Goal: Navigation & Orientation: Find specific page/section

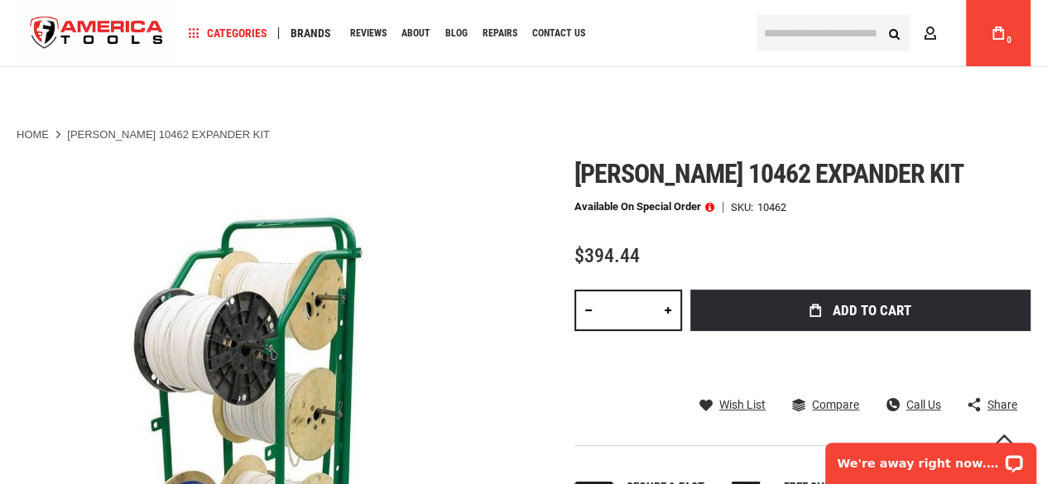
scroll to position [122, 0]
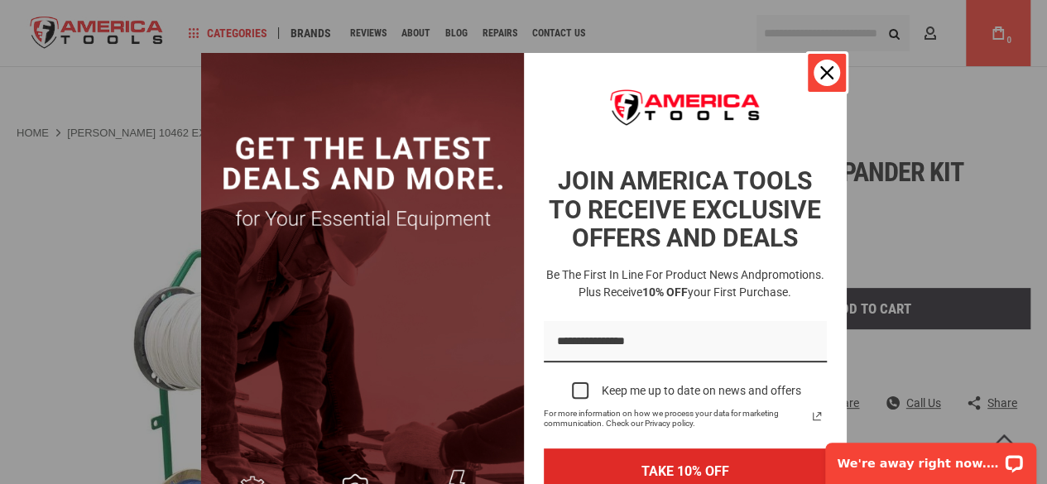
click at [818, 81] on div "Close" at bounding box center [827, 73] width 26 height 26
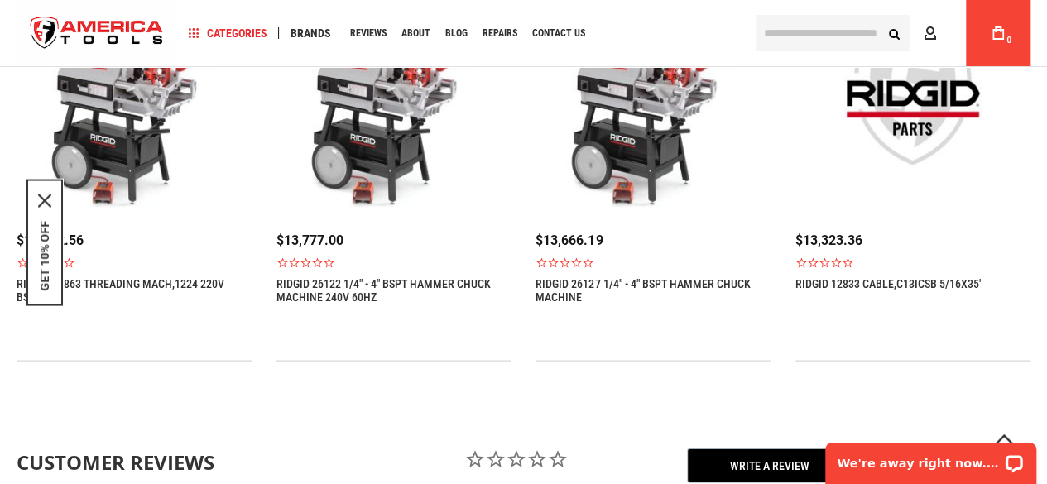
scroll to position [1516, 0]
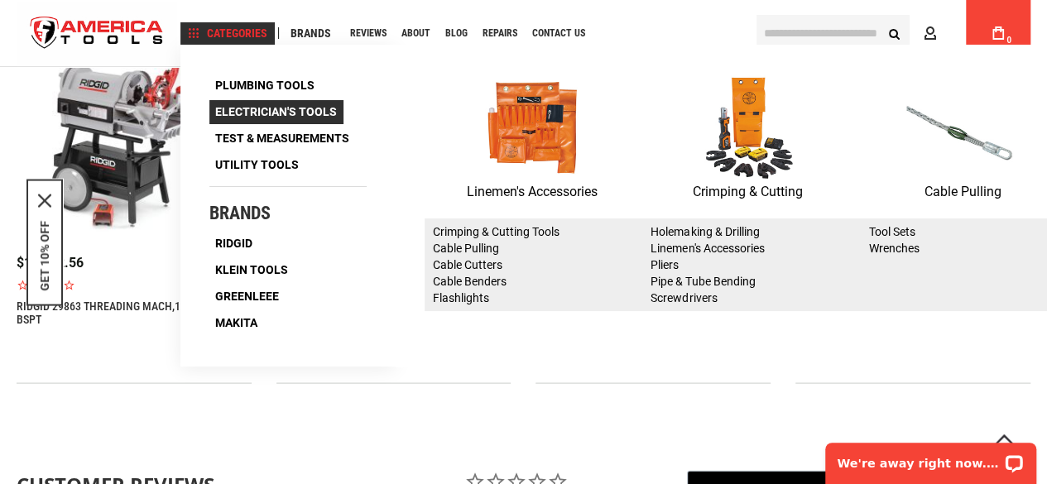
click at [264, 106] on span "Electrician's Tools" at bounding box center [276, 112] width 122 height 12
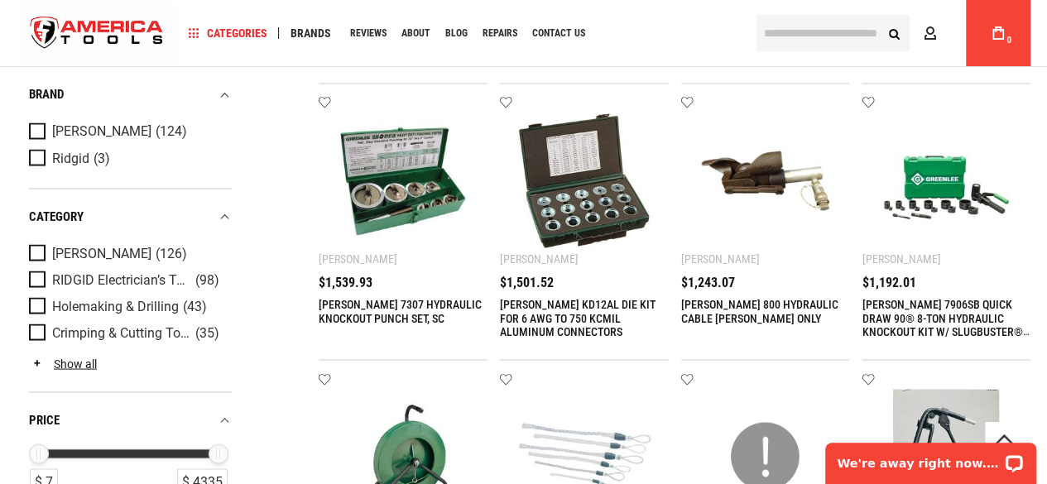
scroll to position [1418, 0]
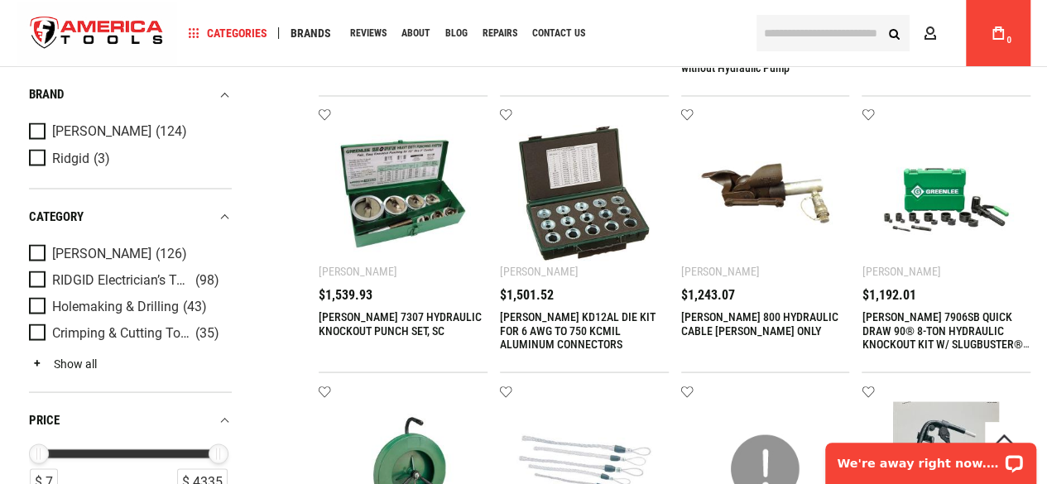
click at [63, 365] on link "Show all" at bounding box center [63, 363] width 68 height 13
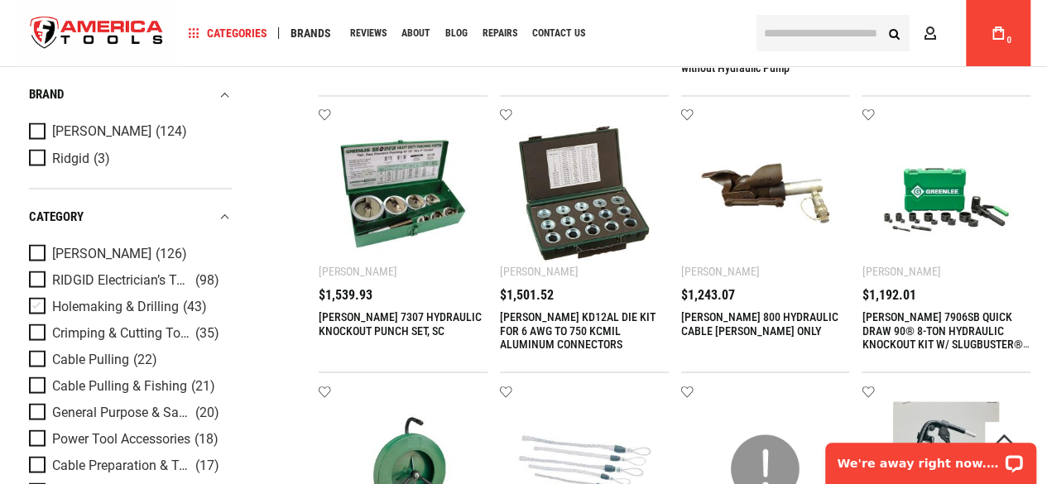
click at [77, 299] on span "Holemaking & Drilling" at bounding box center [115, 306] width 127 height 15
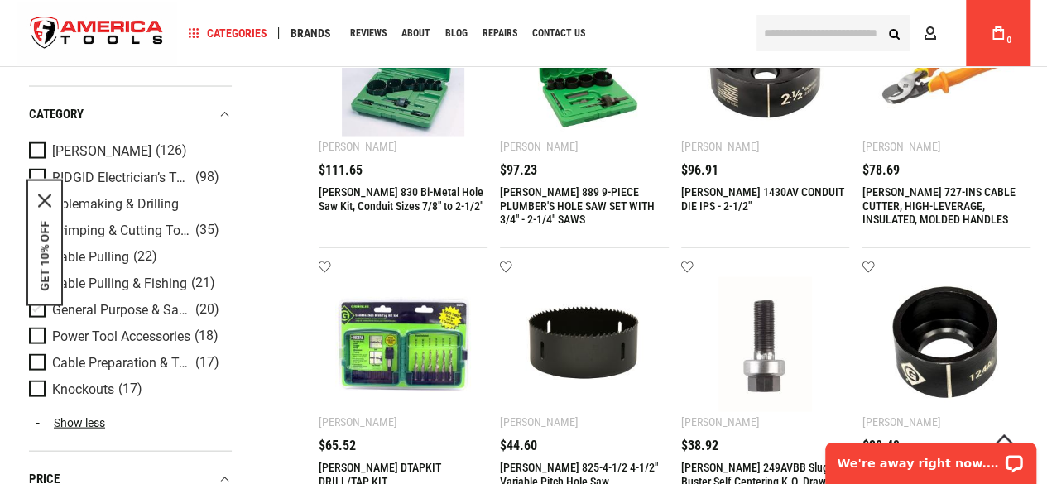
scroll to position [1494, 0]
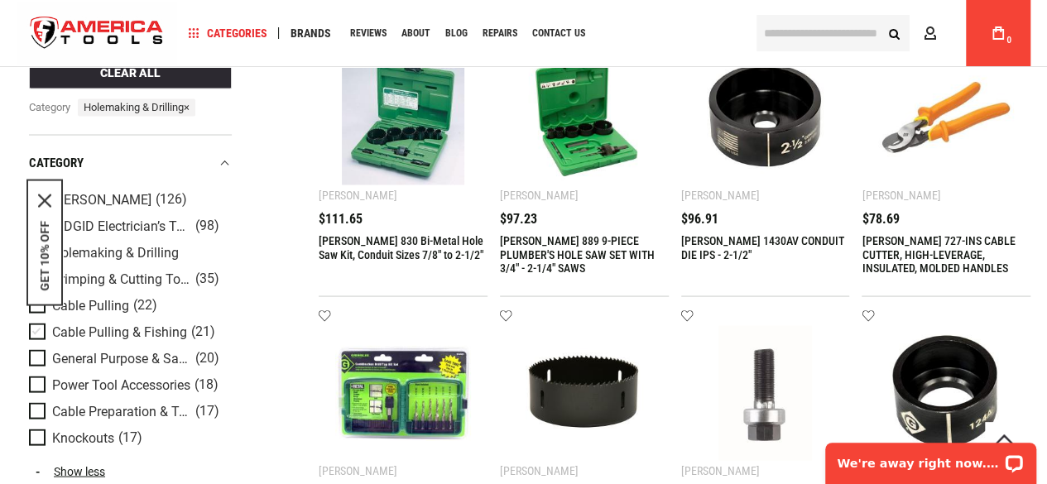
click at [127, 325] on span "Cable Pulling & Fishing" at bounding box center [119, 332] width 135 height 15
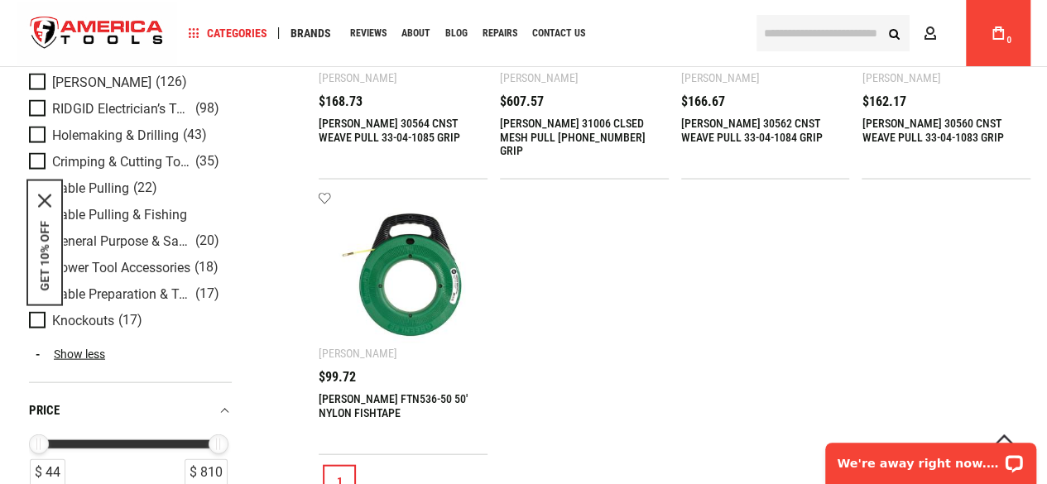
scroll to position [1609, 0]
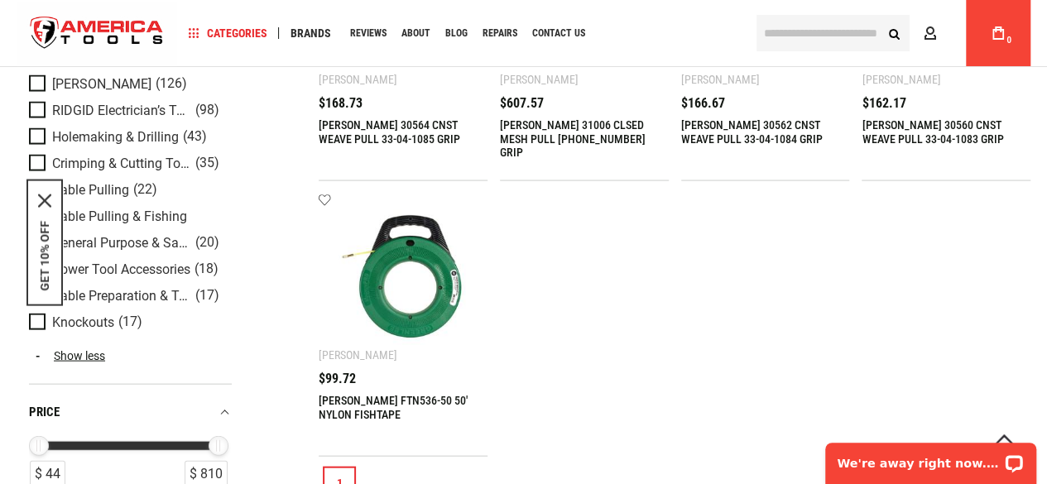
click at [142, 236] on span "General Purpose & Safety Tools" at bounding box center [121, 243] width 139 height 15
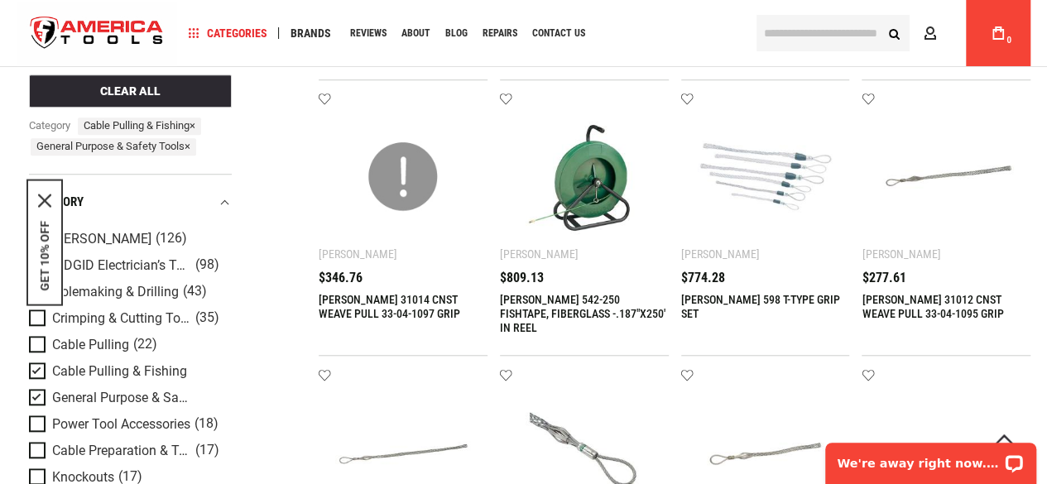
scroll to position [604, 0]
click at [99, 375] on span "Cable Pulling & Fishing" at bounding box center [119, 371] width 135 height 15
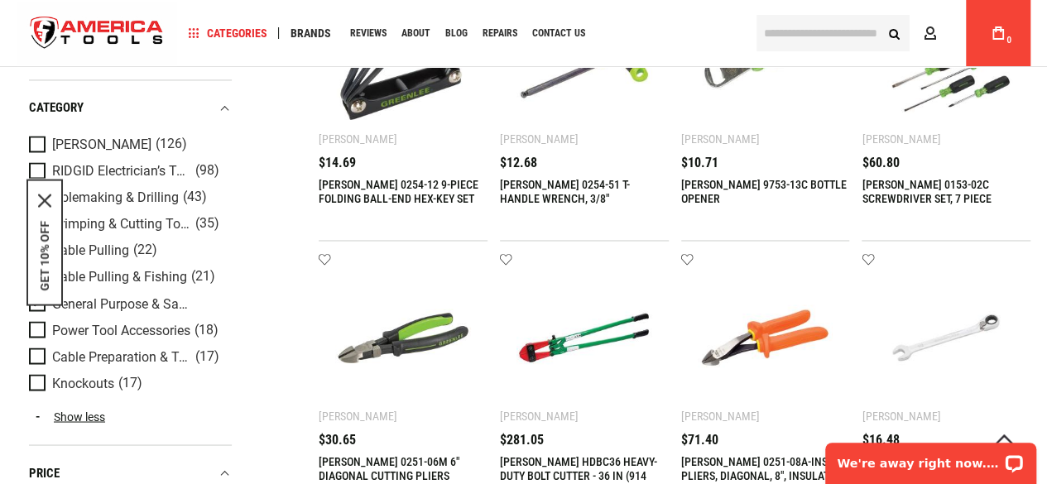
scroll to position [1272, 0]
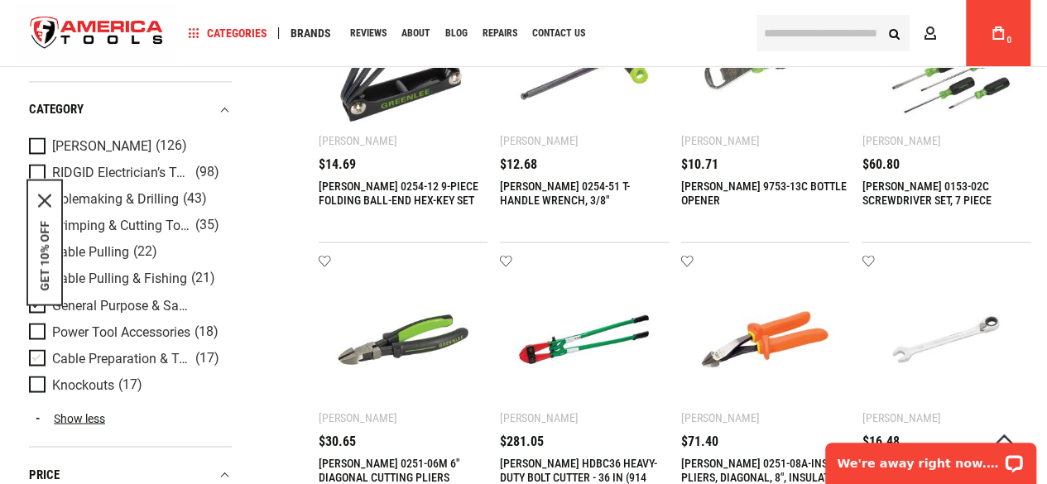
click at [142, 350] on span "Cable Preparation & Termination" at bounding box center [121, 357] width 139 height 15
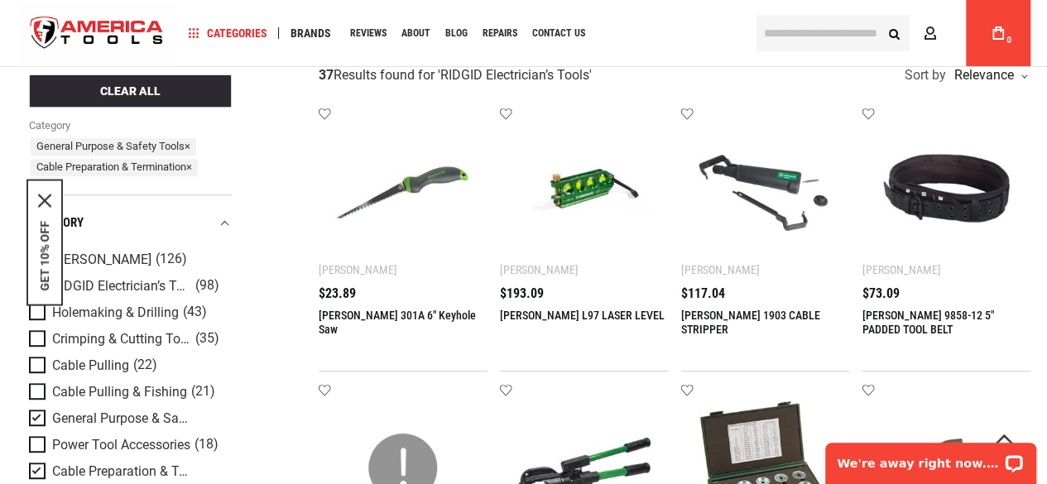
scroll to position [347, 0]
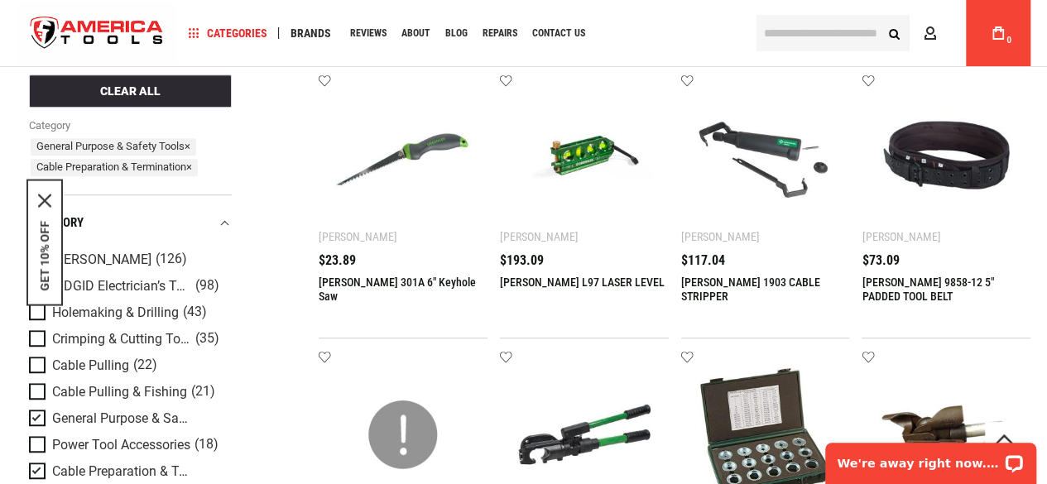
click at [109, 421] on span "General Purpose & Safety Tools" at bounding box center [121, 418] width 139 height 15
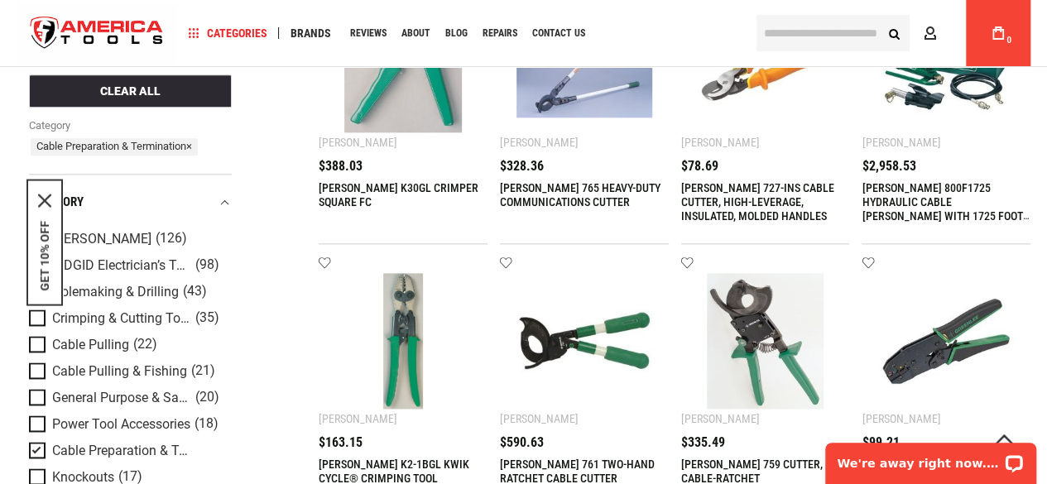
scroll to position [994, 0]
click at [132, 433] on link "Power Tool Accessories (18)" at bounding box center [128, 425] width 199 height 18
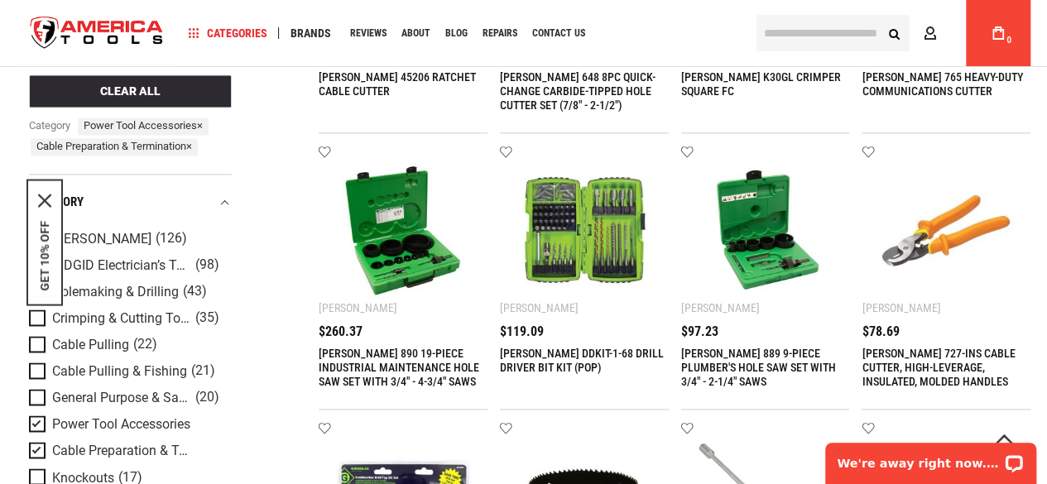
scroll to position [1104, 0]
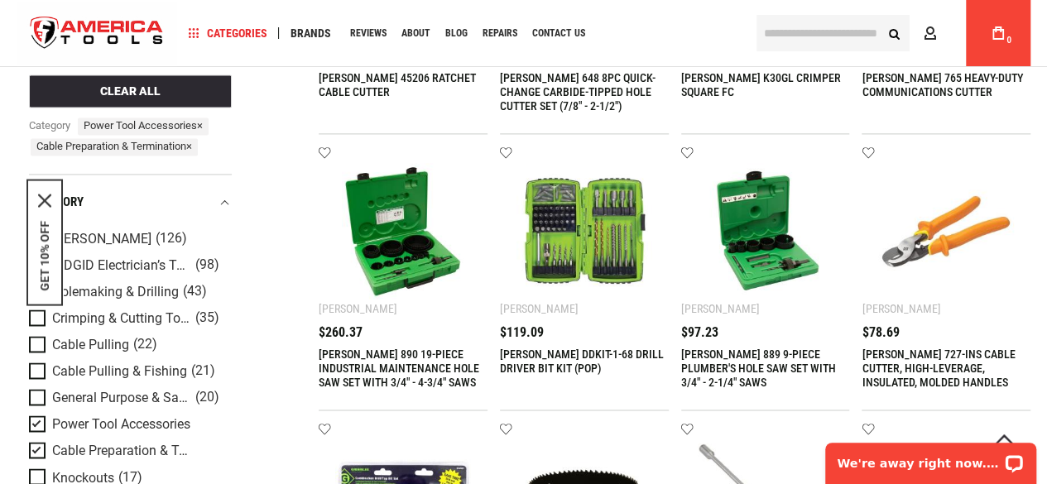
click at [108, 450] on span "Cable Preparation & Termination" at bounding box center [121, 451] width 139 height 15
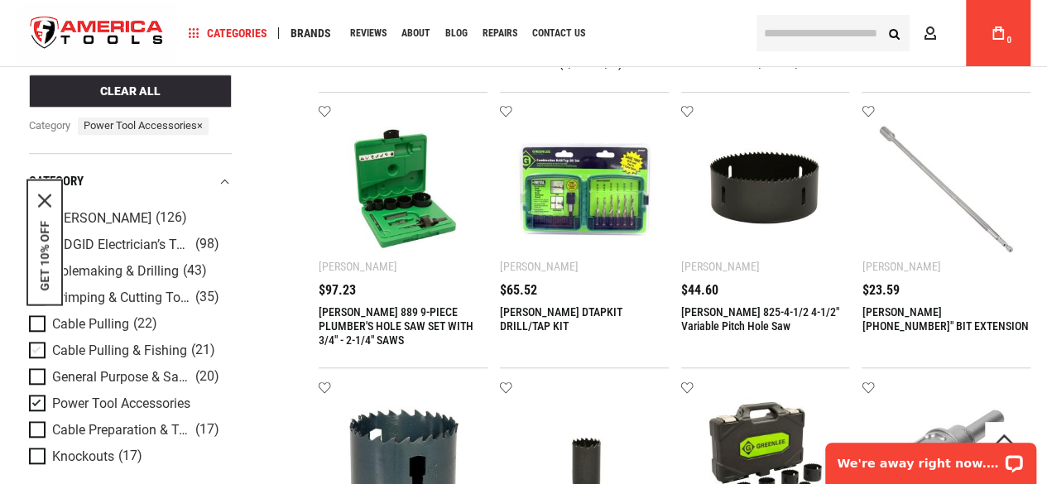
scroll to position [738, 0]
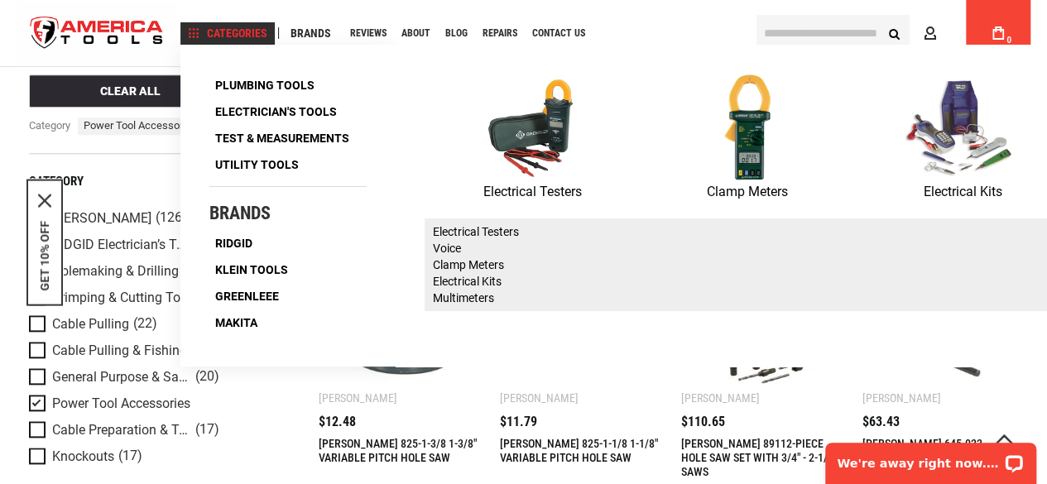
click at [936, 152] on img at bounding box center [963, 128] width 116 height 108
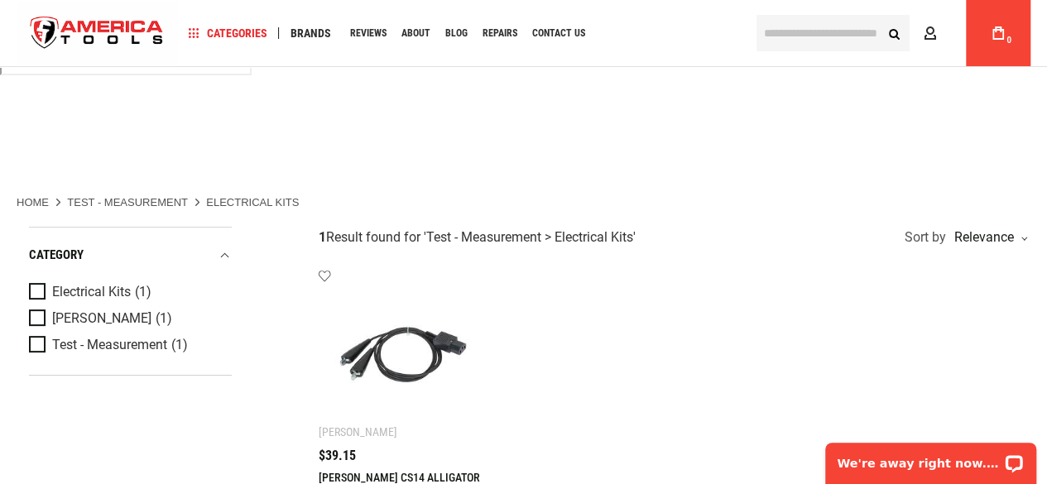
scroll to position [1, 0]
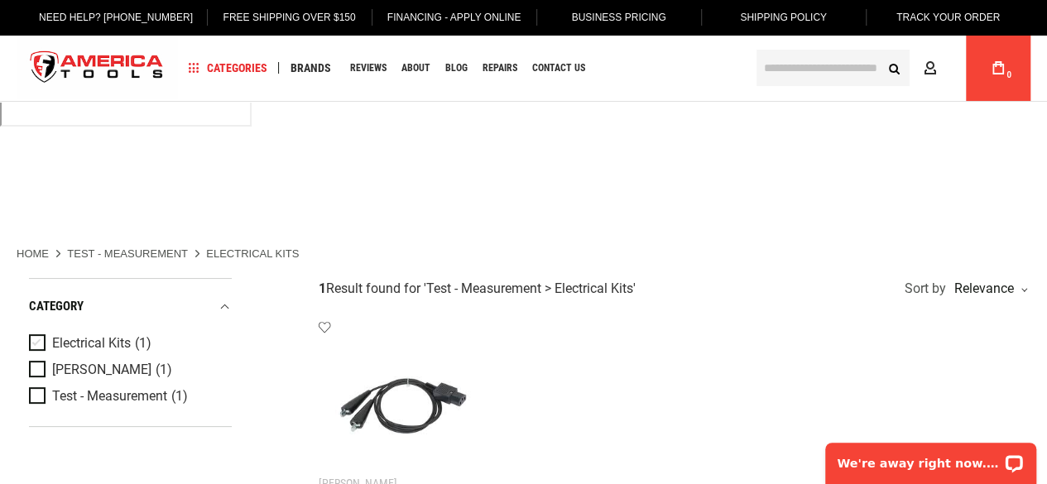
click at [113, 336] on span "Electrical Kits" at bounding box center [91, 343] width 79 height 15
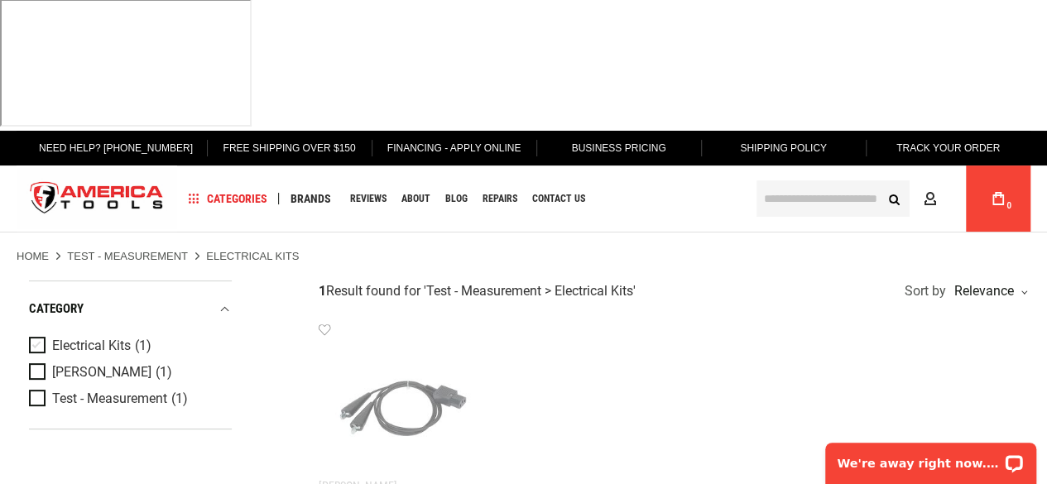
scroll to position [0, 0]
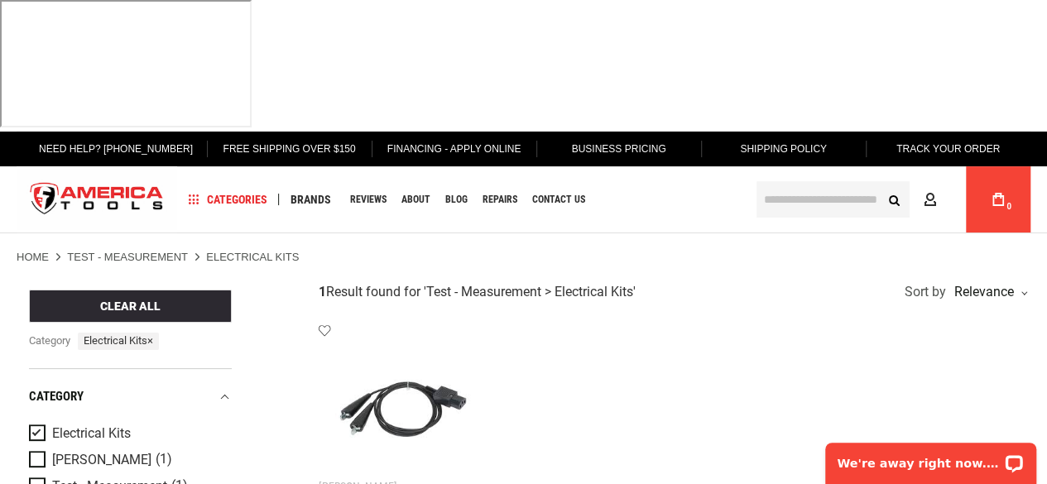
click at [89, 426] on span "Electrical Kits" at bounding box center [91, 433] width 79 height 15
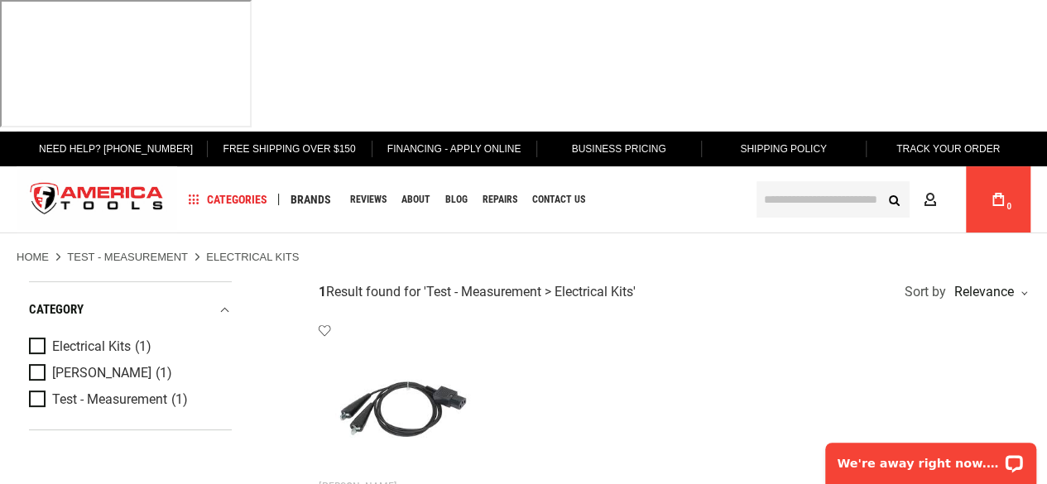
click at [141, 250] on link "Test - Measurement" at bounding box center [127, 257] width 121 height 15
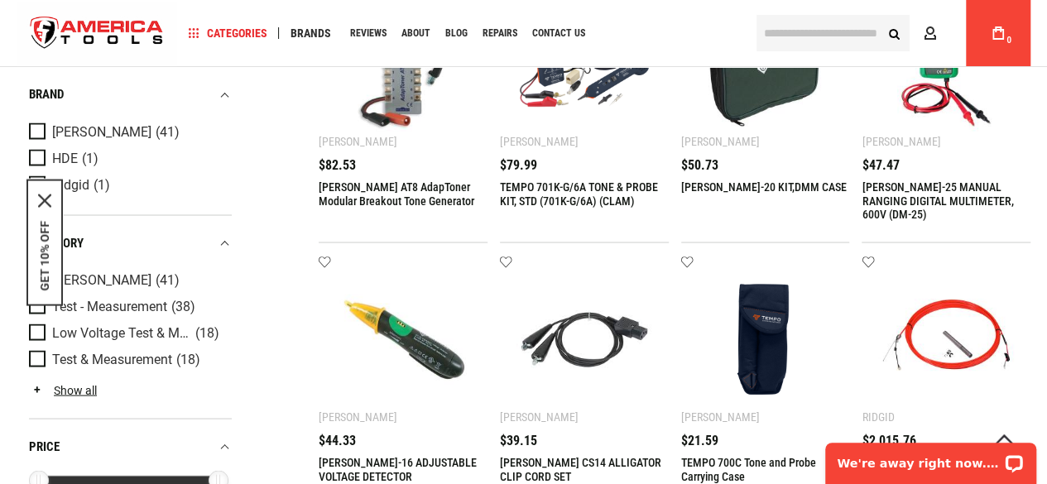
scroll to position [1537, 0]
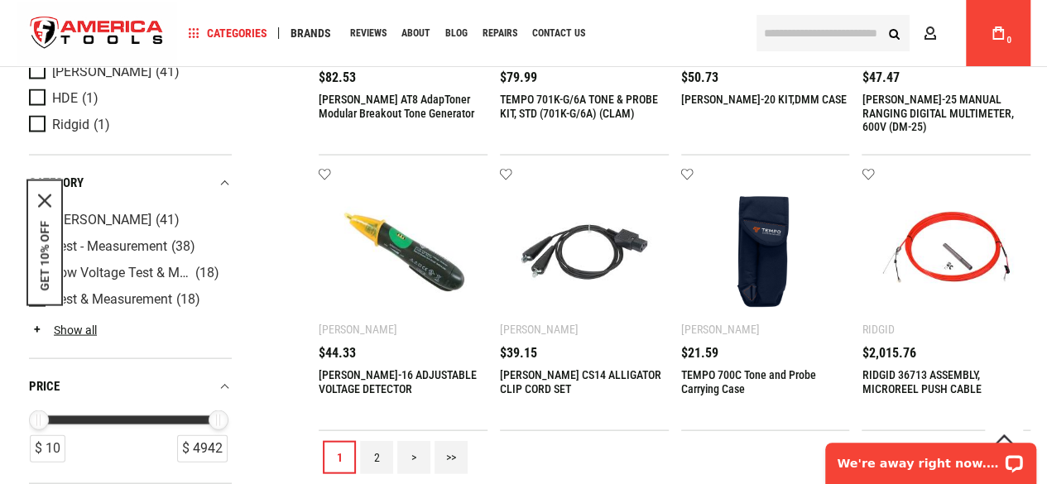
click at [378, 440] on link "2" at bounding box center [376, 456] width 33 height 33
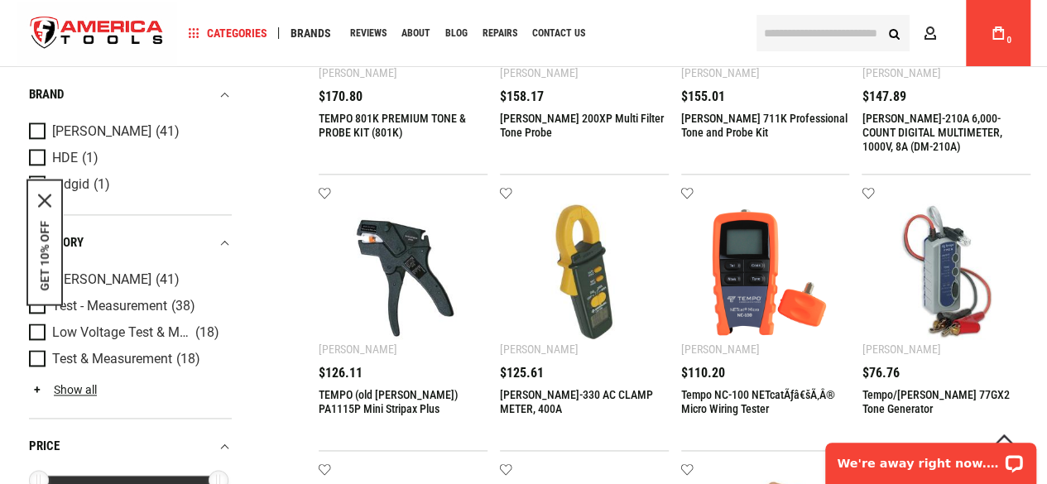
scroll to position [963, 0]
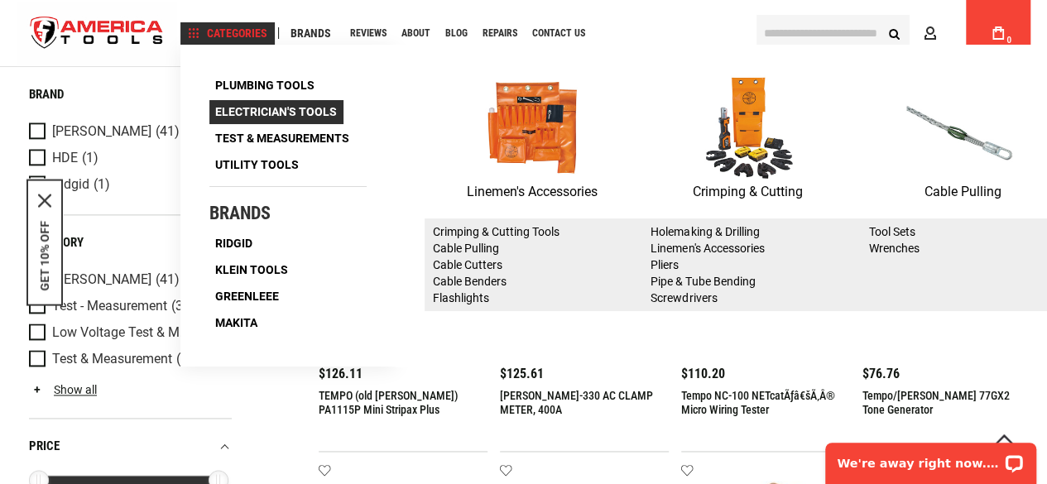
click at [258, 113] on span "Electrician's Tools" at bounding box center [276, 112] width 122 height 12
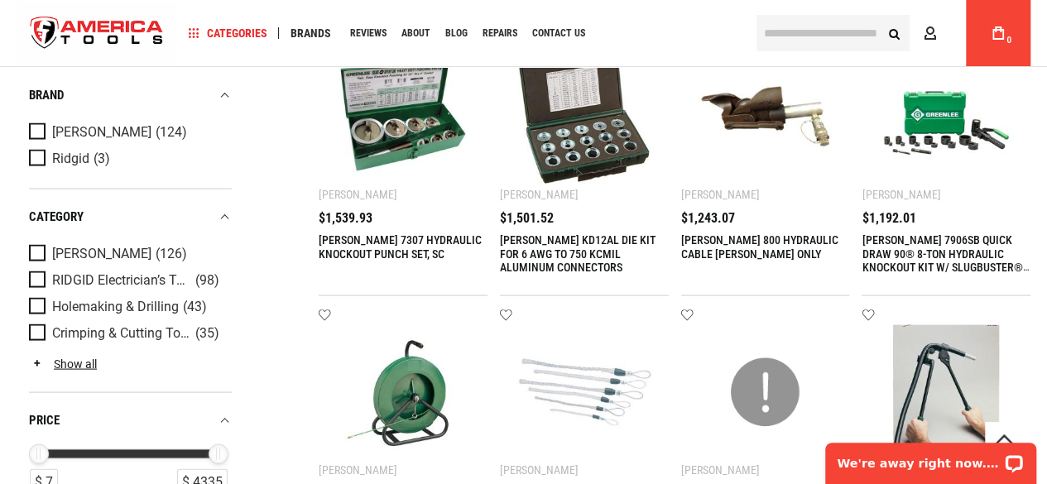
scroll to position [1552, 0]
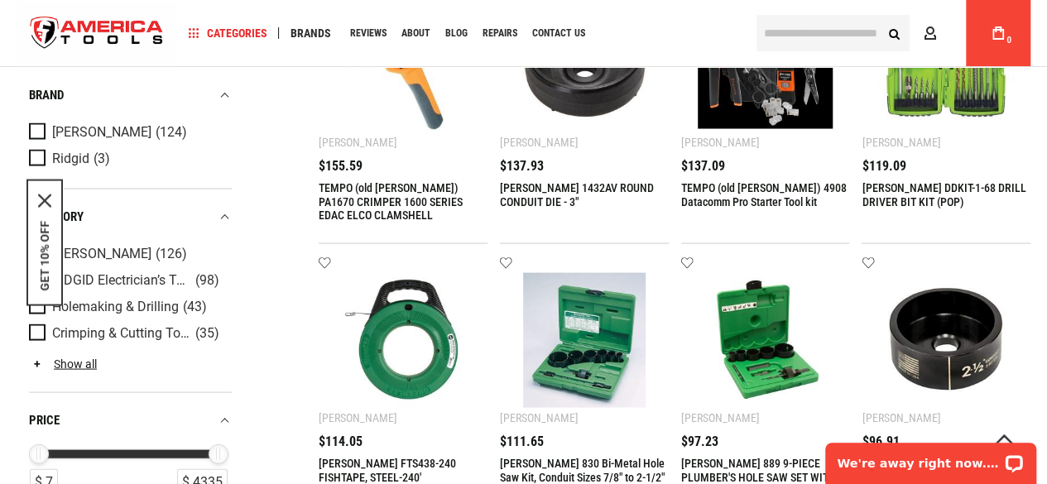
scroll to position [1635, 0]
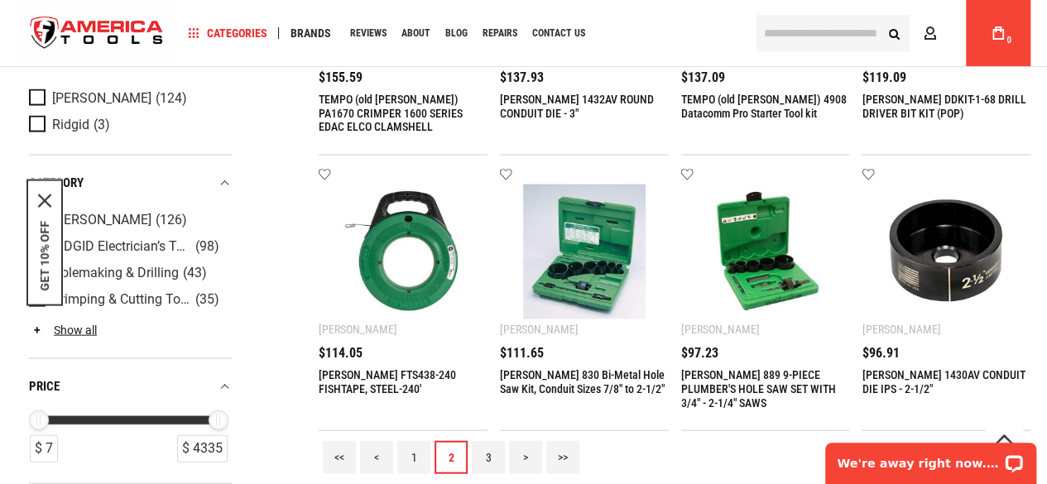
click at [479, 441] on link "3" at bounding box center [488, 457] width 33 height 33
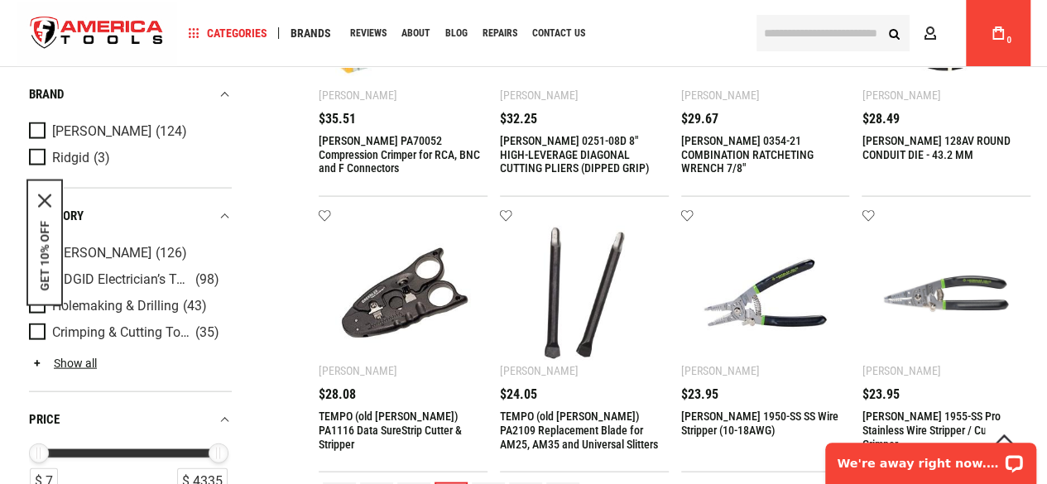
scroll to position [1665, 0]
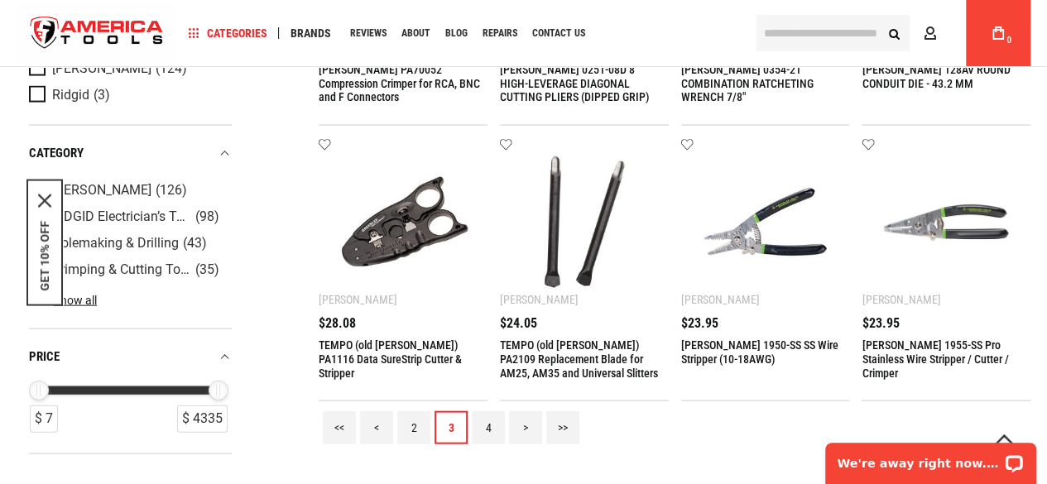
click at [493, 411] on link "4" at bounding box center [488, 427] width 33 height 33
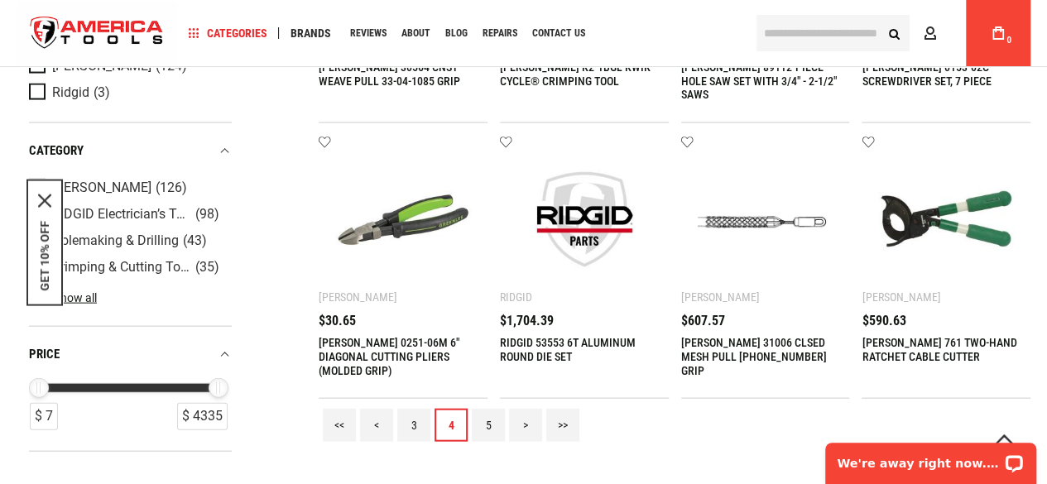
scroll to position [1668, 0]
click at [490, 408] on link "5" at bounding box center [488, 424] width 33 height 33
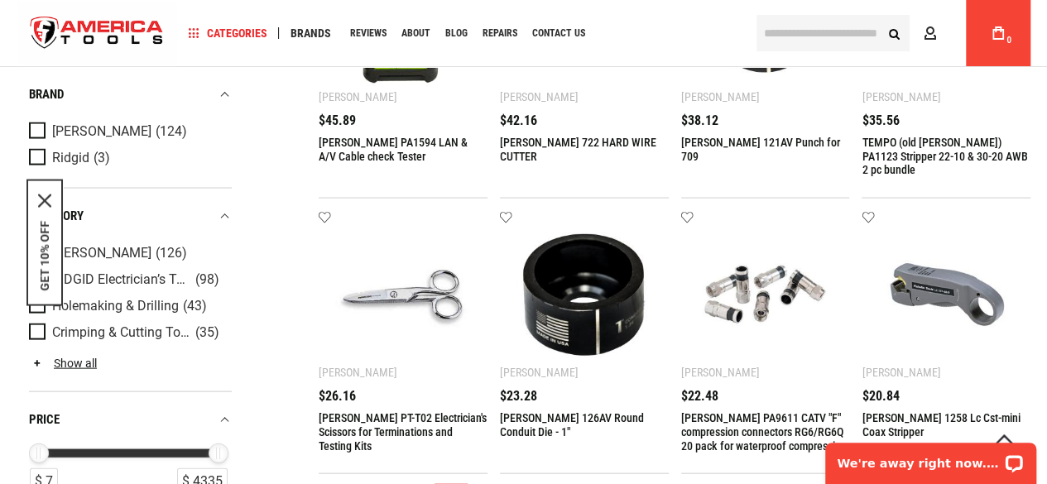
scroll to position [1603, 0]
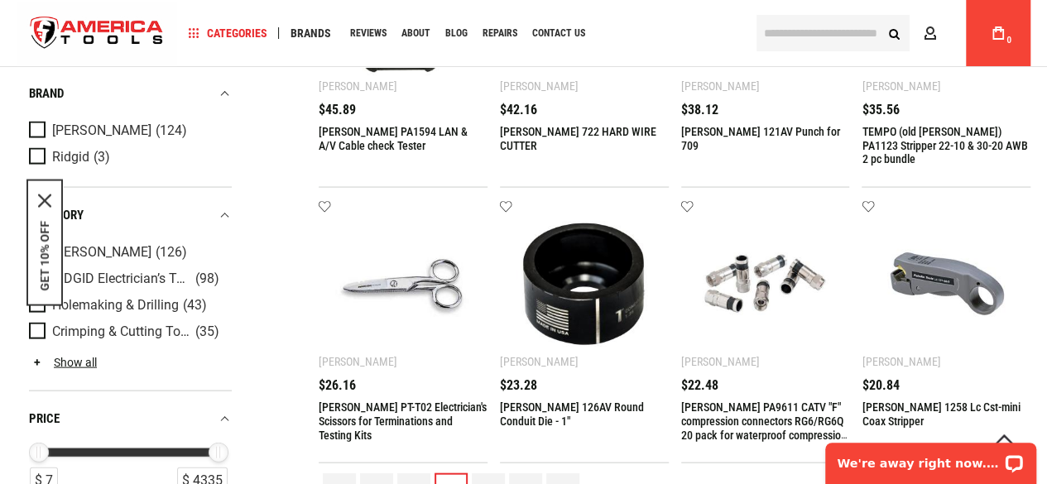
click at [493, 474] on link "6" at bounding box center [488, 490] width 33 height 33
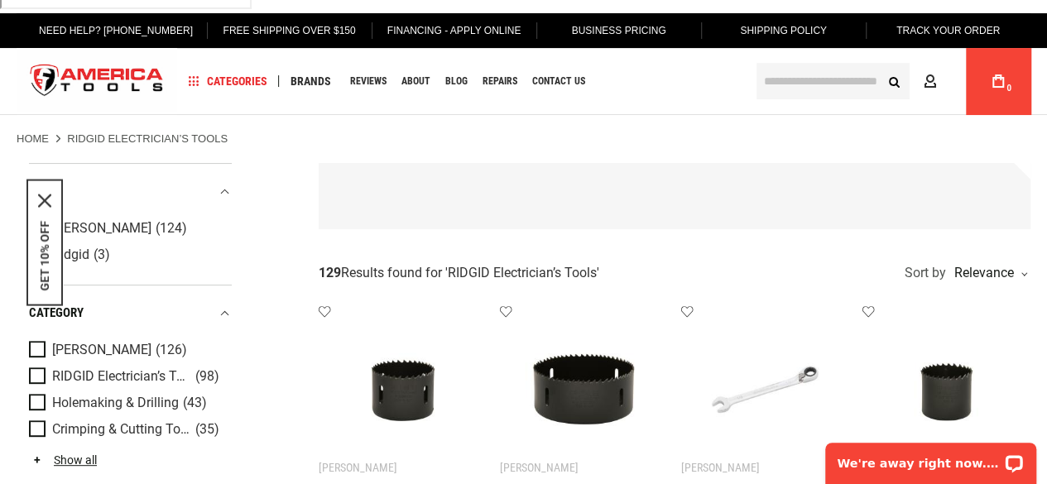
scroll to position [0, 0]
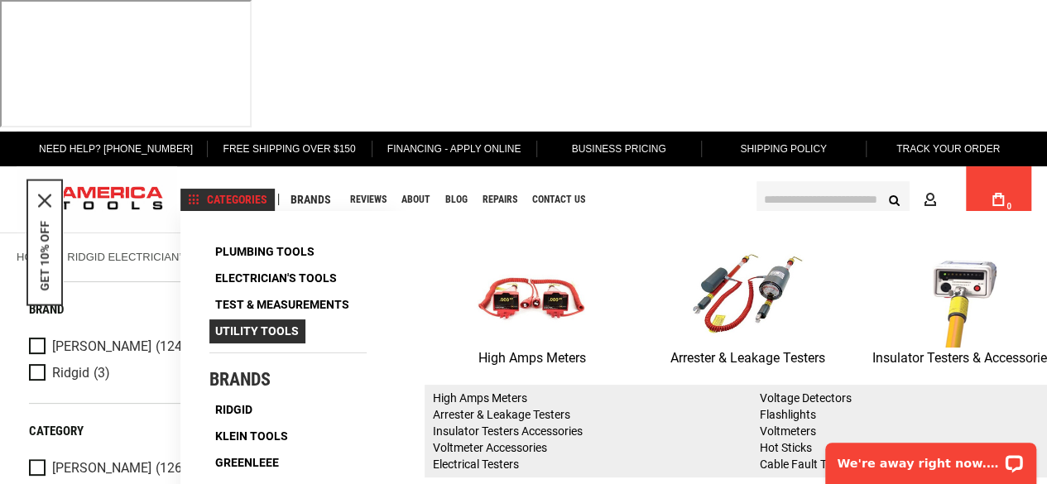
click at [253, 325] on span "Utility Tools" at bounding box center [257, 331] width 84 height 12
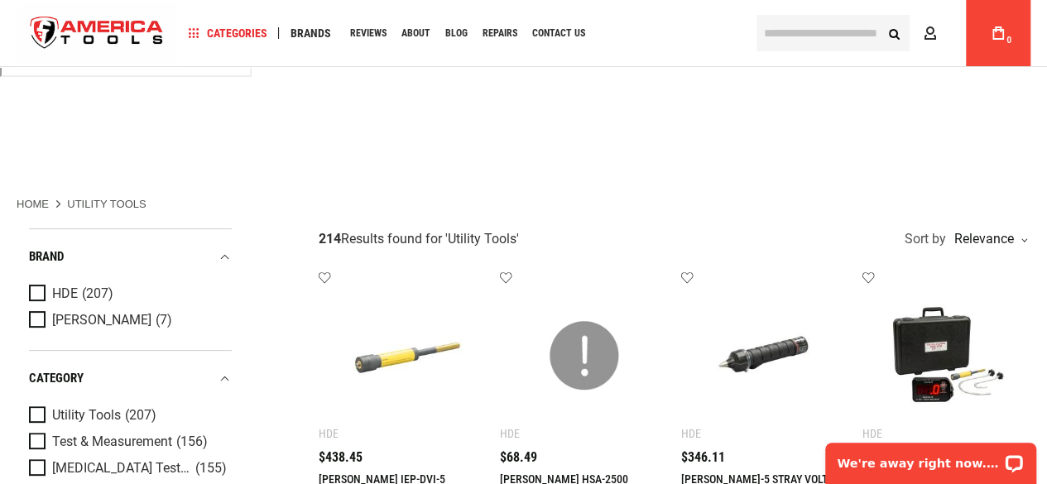
scroll to position [54, 0]
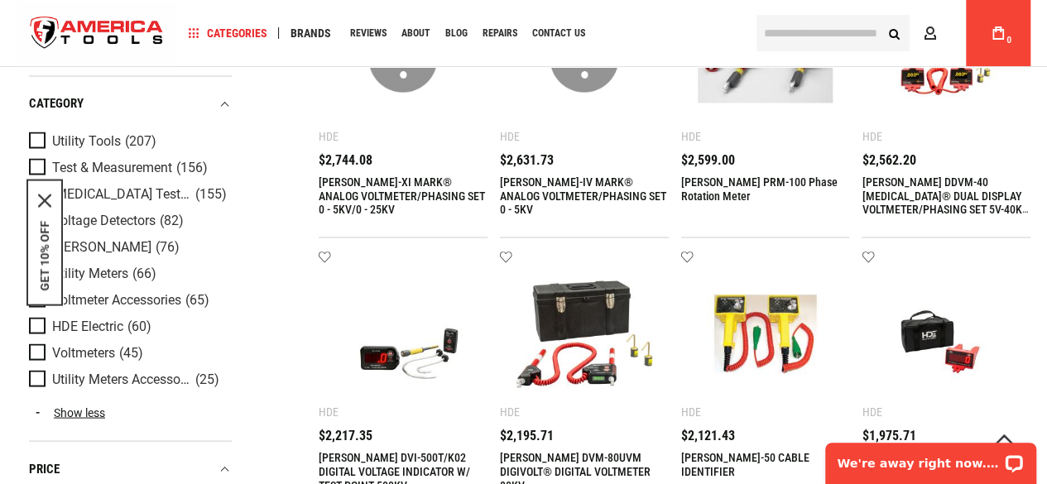
scroll to position [1472, 0]
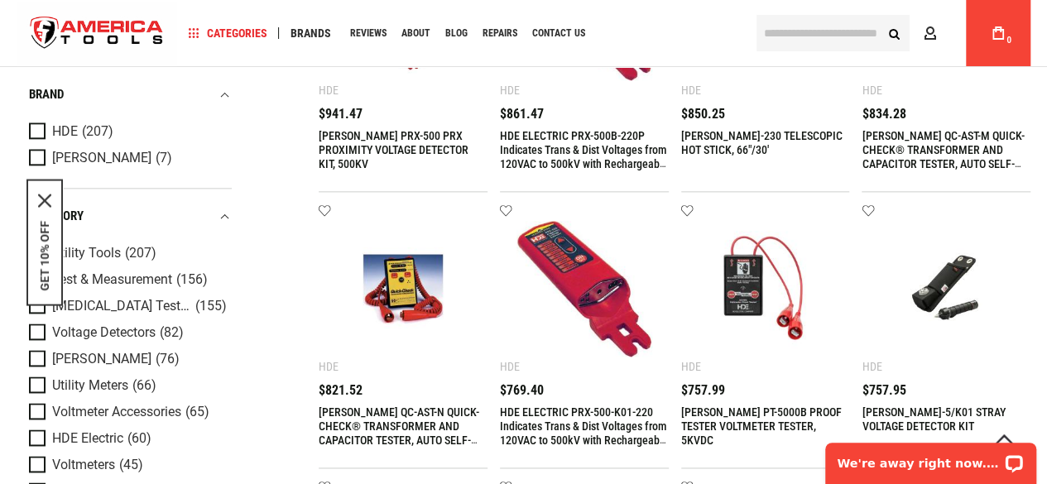
scroll to position [902, 0]
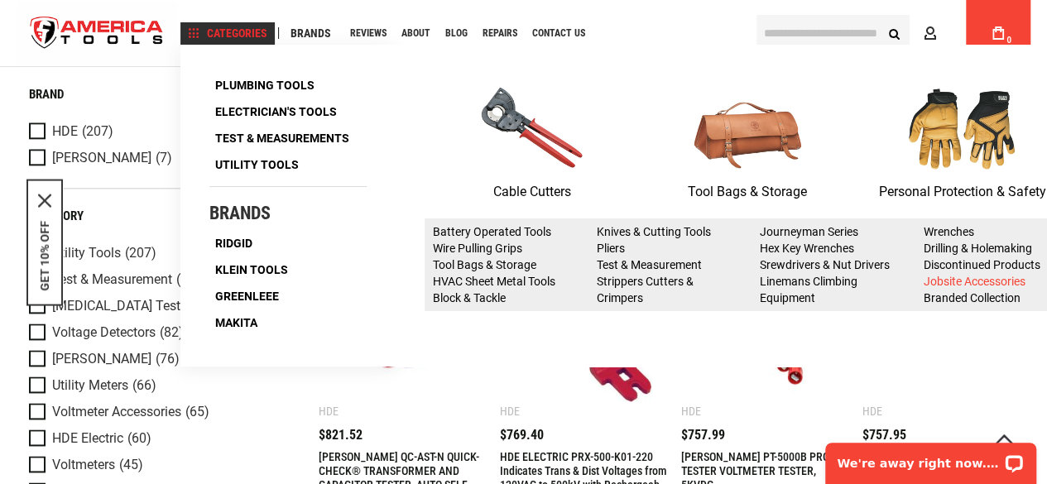
click at [950, 281] on link "Jobsite Accessories" at bounding box center [974, 281] width 102 height 13
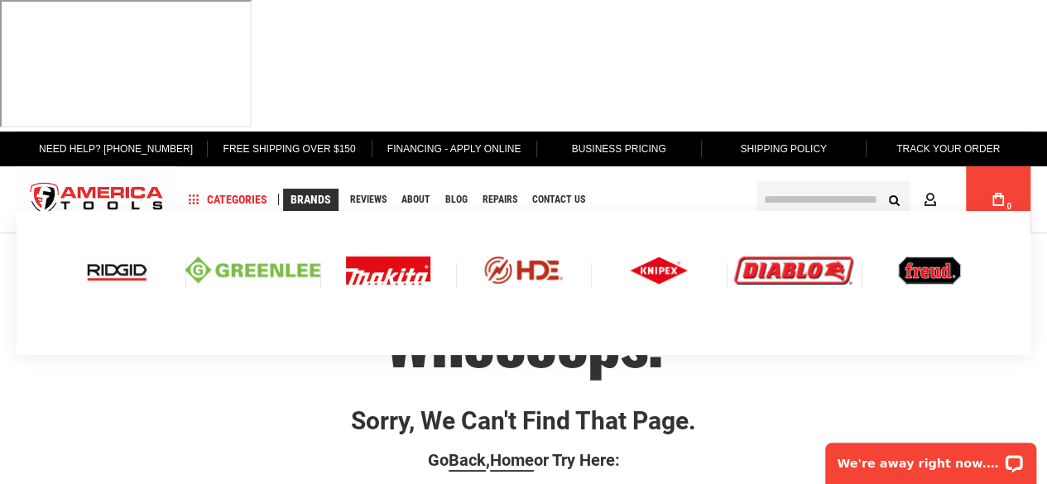
click at [256, 257] on img at bounding box center [253, 270] width 136 height 27
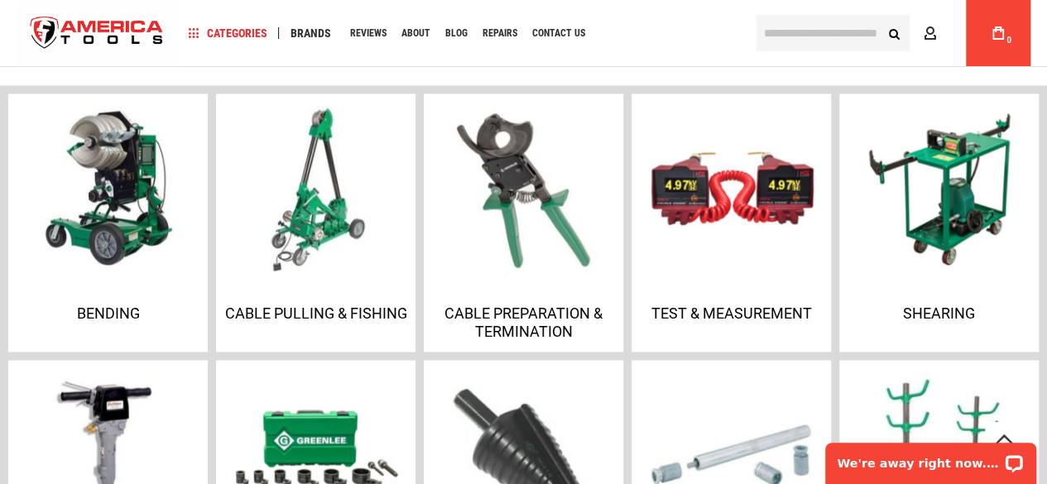
scroll to position [1237, 0]
